Goal: Check status: Check status

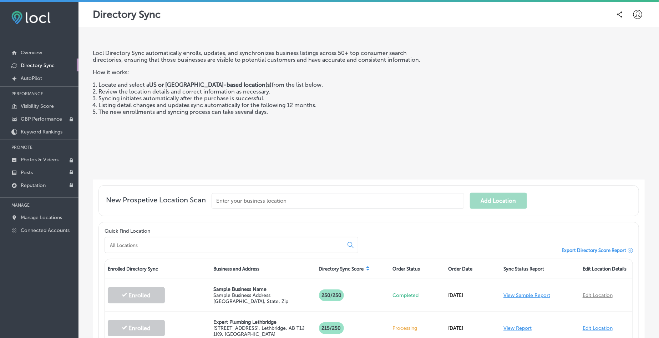
scroll to position [134, 0]
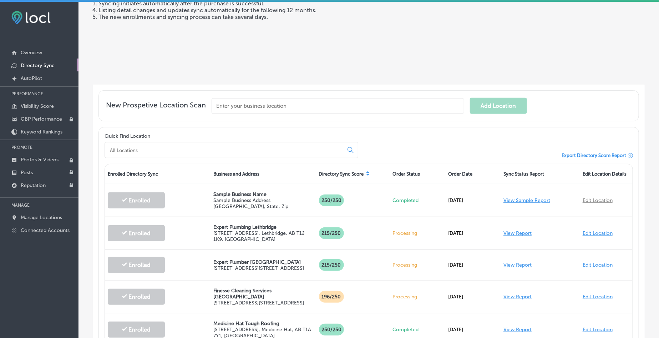
scroll to position [100, 0]
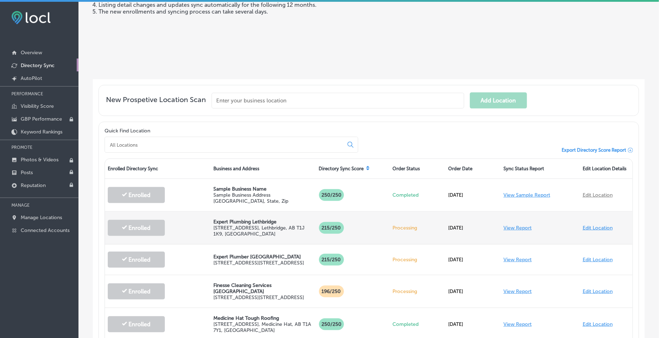
click at [510, 226] on link "View Report" at bounding box center [517, 228] width 28 height 6
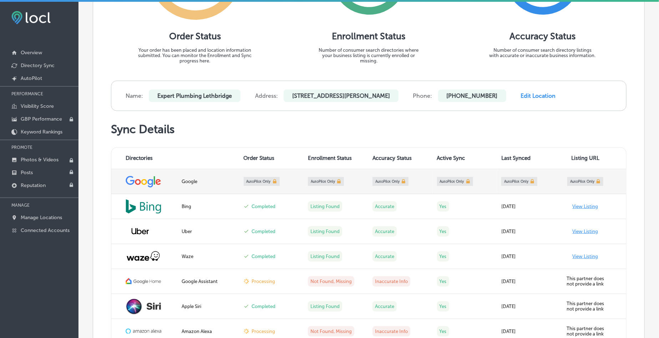
scroll to position [223, 0]
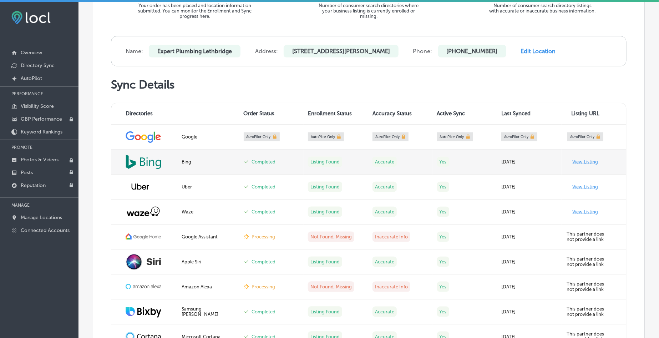
click at [578, 163] on link "View Listing" at bounding box center [586, 161] width 26 height 5
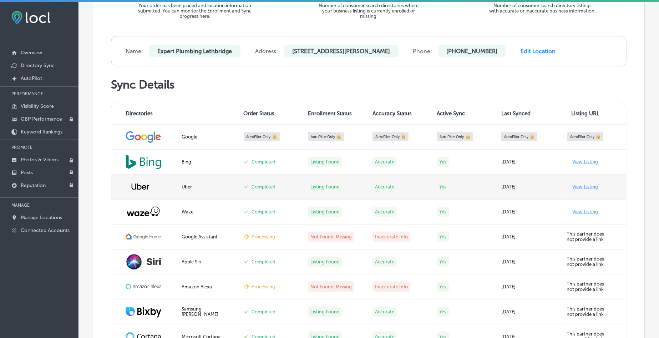
click at [575, 184] on link "View Listing" at bounding box center [586, 186] width 26 height 5
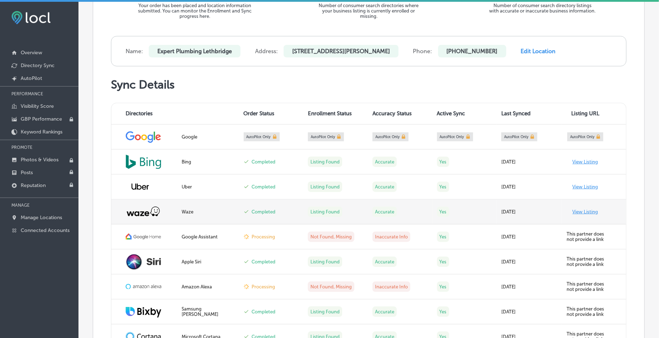
click at [577, 211] on link "View Listing" at bounding box center [586, 211] width 26 height 5
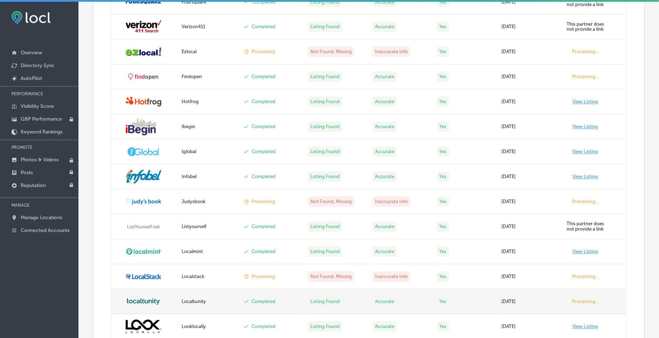
scroll to position [669, 0]
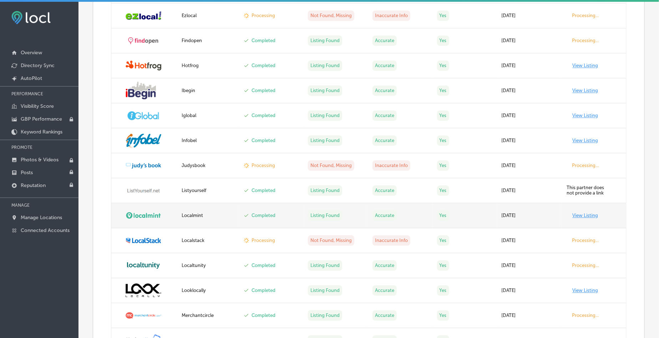
click at [578, 213] on link "View Listing" at bounding box center [586, 215] width 26 height 5
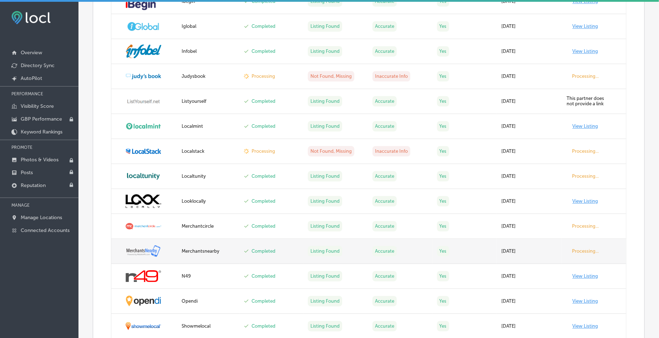
scroll to position [847, 0]
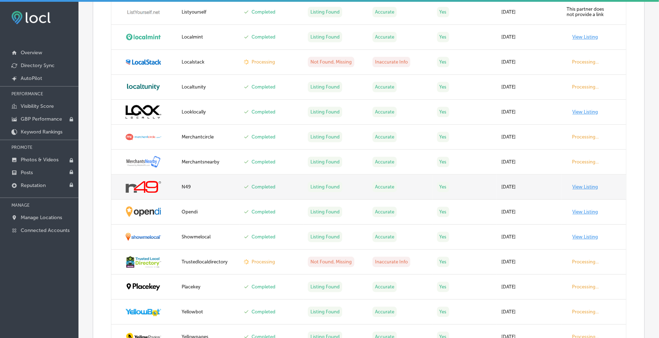
click at [573, 189] on link "View Listing" at bounding box center [586, 186] width 26 height 5
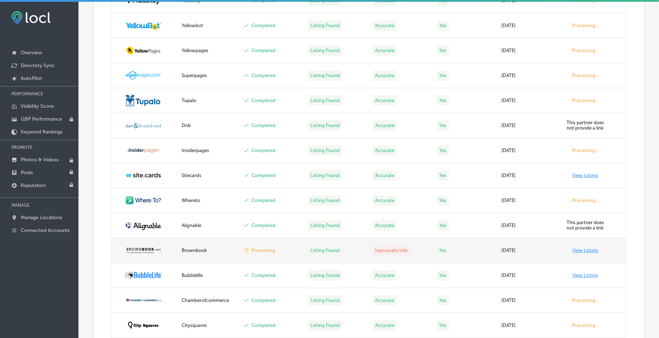
scroll to position [1160, 0]
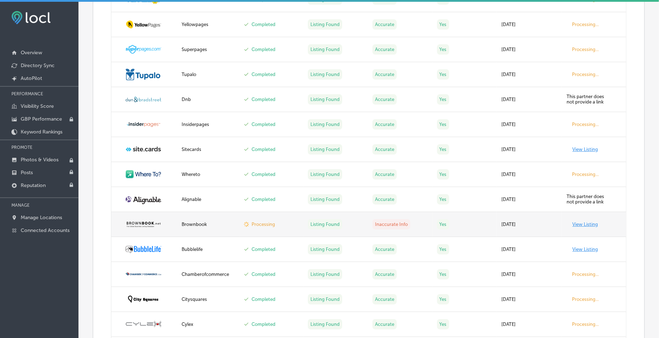
click at [576, 223] on link "View Listing" at bounding box center [586, 224] width 26 height 5
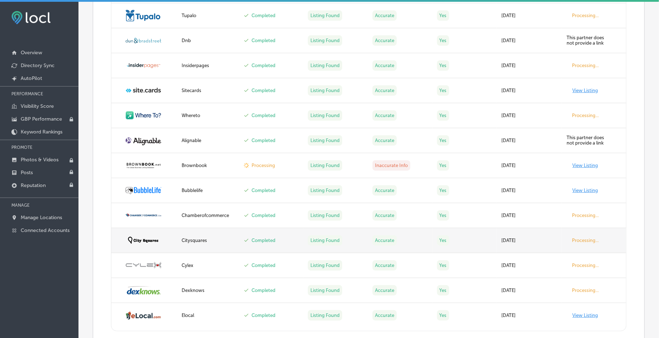
scroll to position [1277, 0]
